Goal: Transaction & Acquisition: Purchase product/service

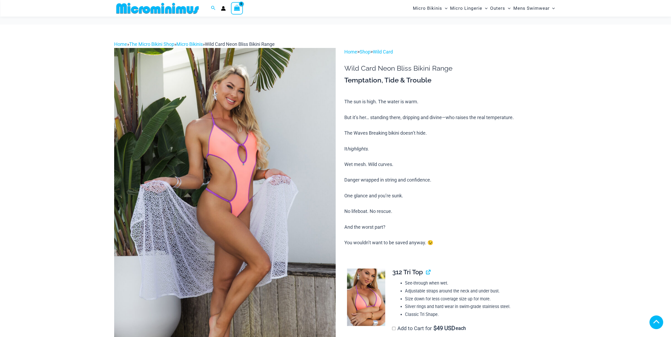
scroll to position [285, 0]
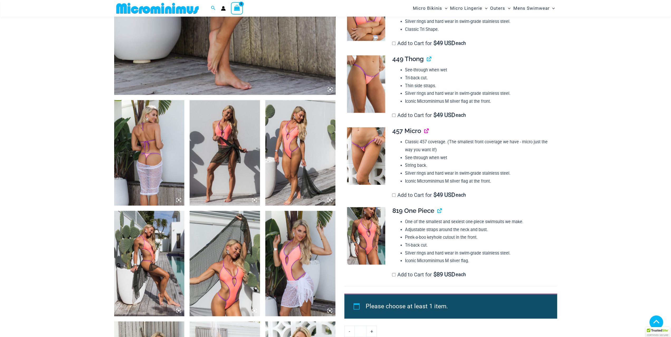
click at [424, 130] on link "View product" at bounding box center [424, 131] width 0 height 8
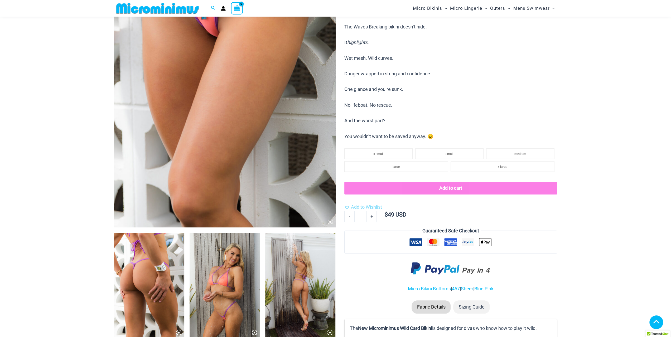
scroll to position [153, 0]
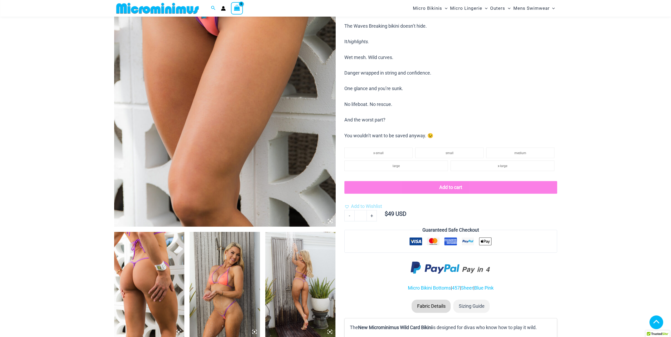
click at [131, 299] on img at bounding box center [149, 284] width 70 height 105
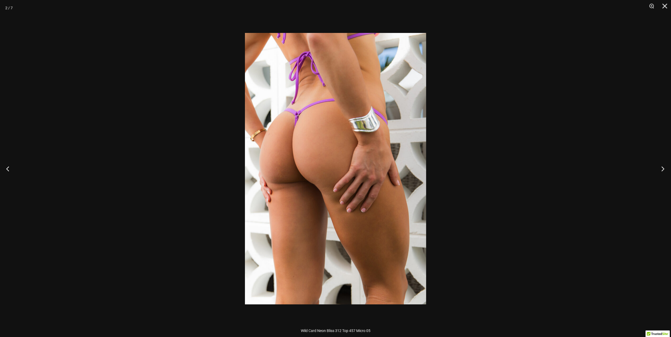
click at [661, 167] on button "Next" at bounding box center [661, 169] width 20 height 26
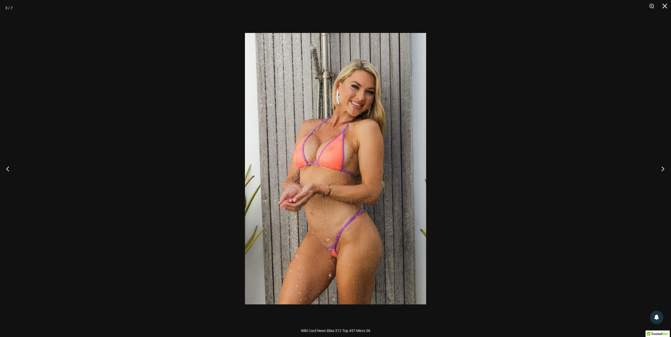
click at [657, 171] on button "Next" at bounding box center [661, 169] width 20 height 26
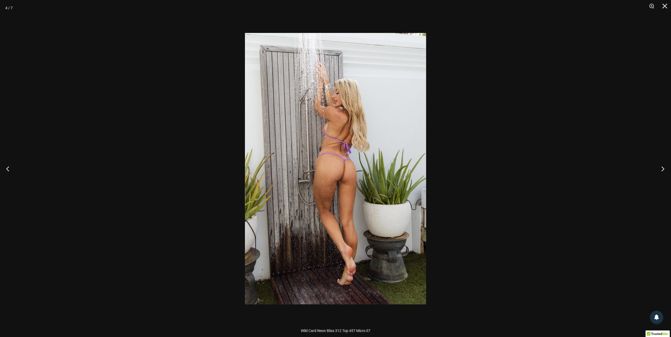
click at [657, 171] on button "Next" at bounding box center [661, 169] width 20 height 26
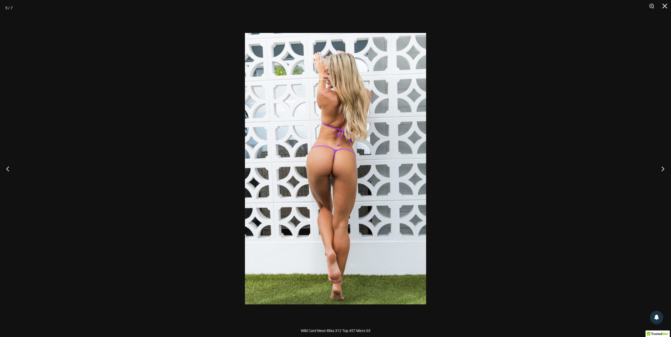
click at [657, 171] on button "Next" at bounding box center [661, 169] width 20 height 26
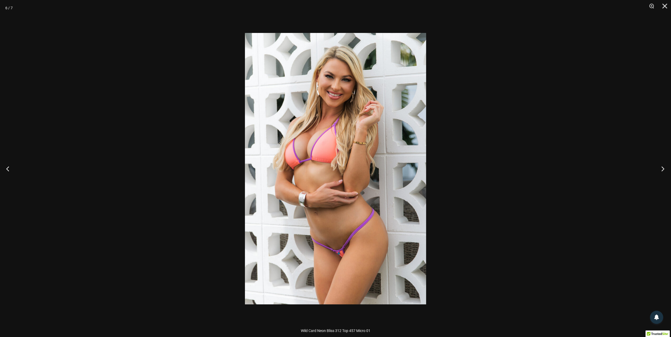
click at [657, 171] on button "Next" at bounding box center [661, 169] width 20 height 26
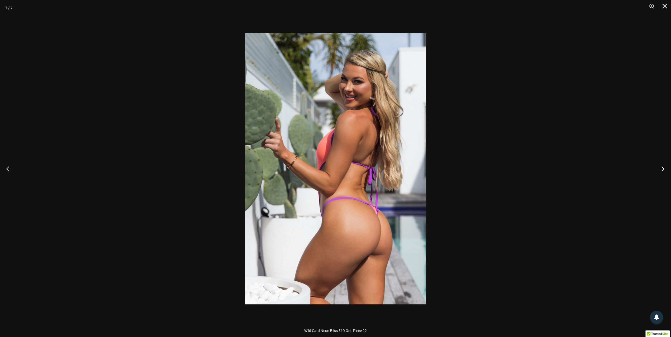
click at [657, 171] on button "Next" at bounding box center [661, 169] width 20 height 26
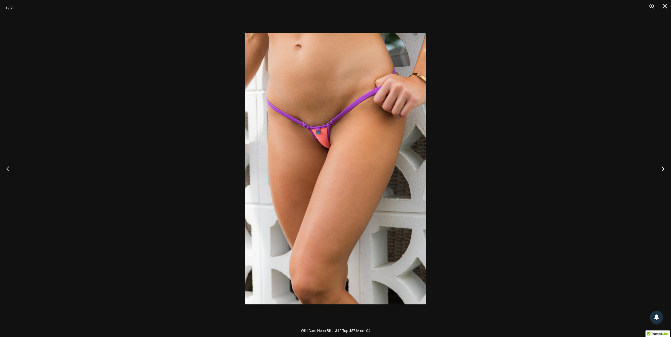
click at [657, 171] on button "Next" at bounding box center [661, 169] width 20 height 26
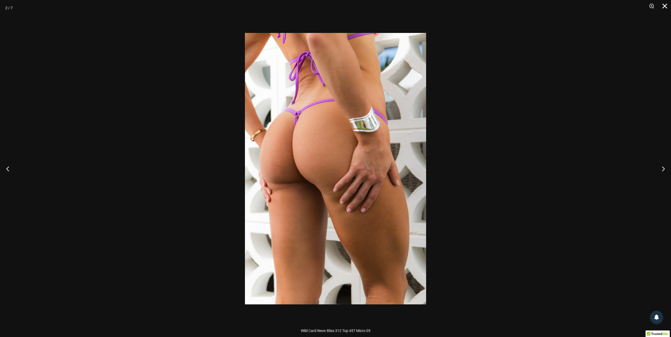
click at [663, 6] on button "Close" at bounding box center [662, 8] width 13 height 16
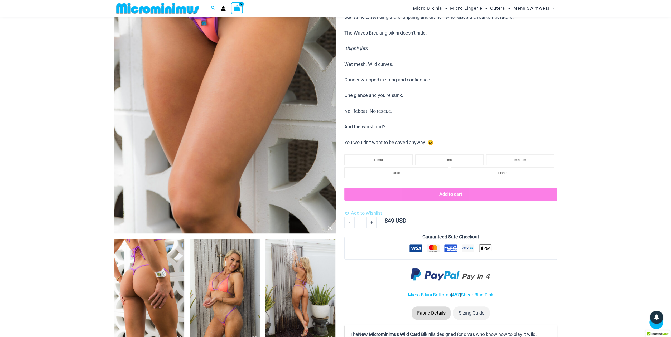
scroll to position [0, 0]
